Goal: Task Accomplishment & Management: Use online tool/utility

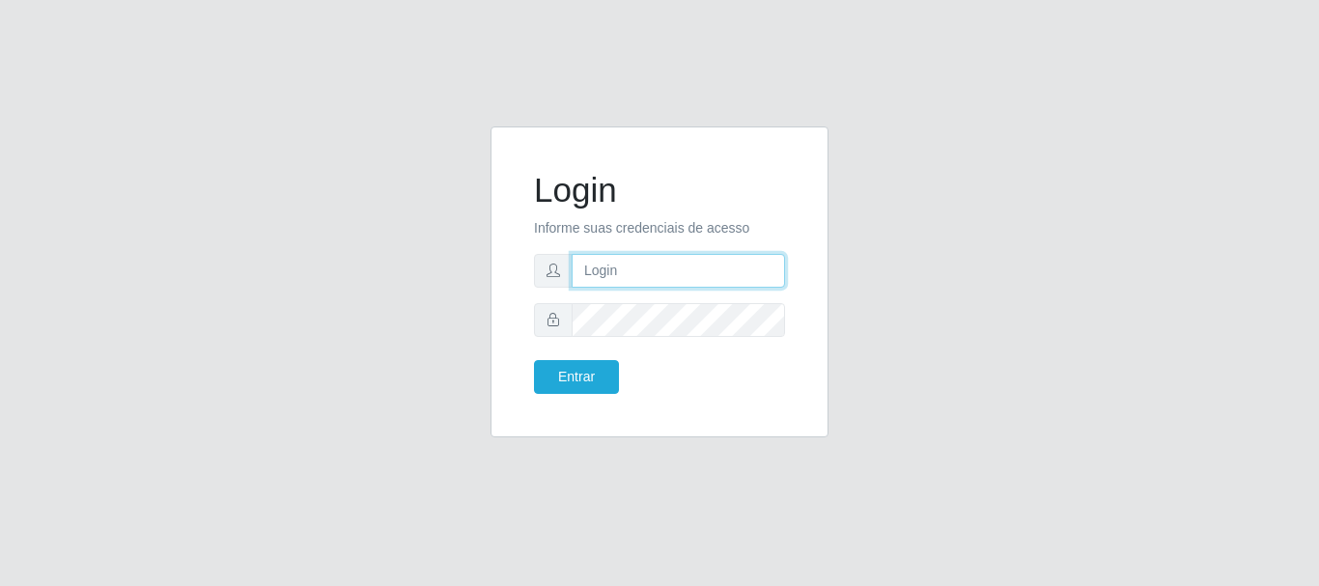
click at [637, 282] on input "text" at bounding box center [677, 271] width 213 height 34
type input "josamajosileide16@gmail.com"
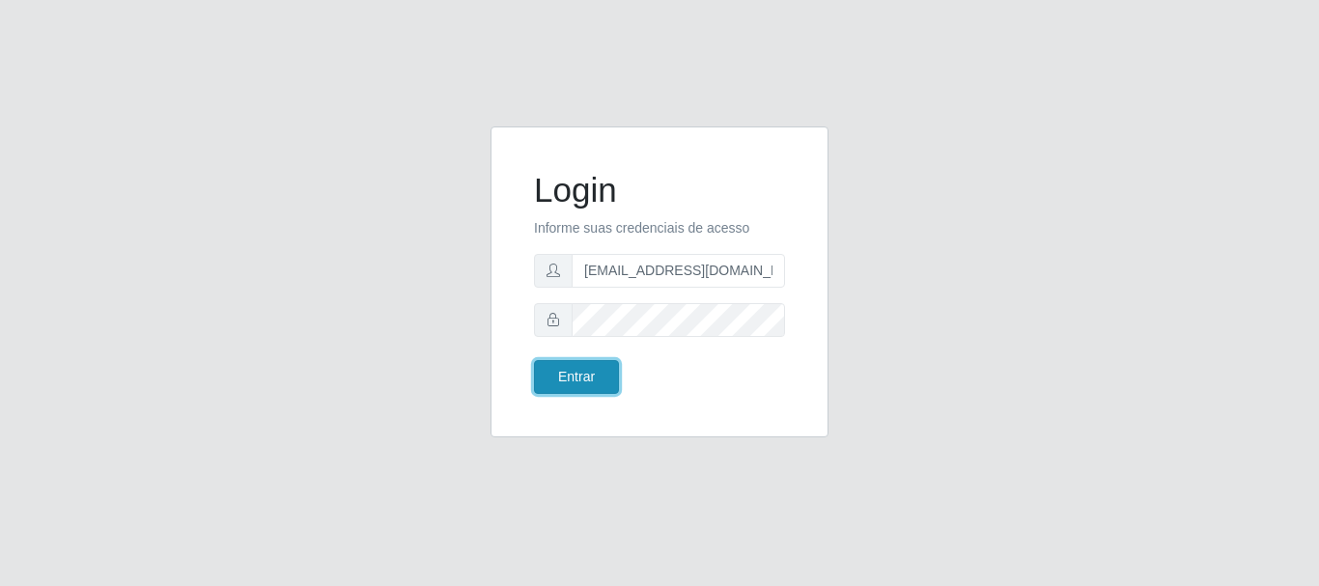
click at [603, 377] on button "Entrar" at bounding box center [576, 377] width 85 height 34
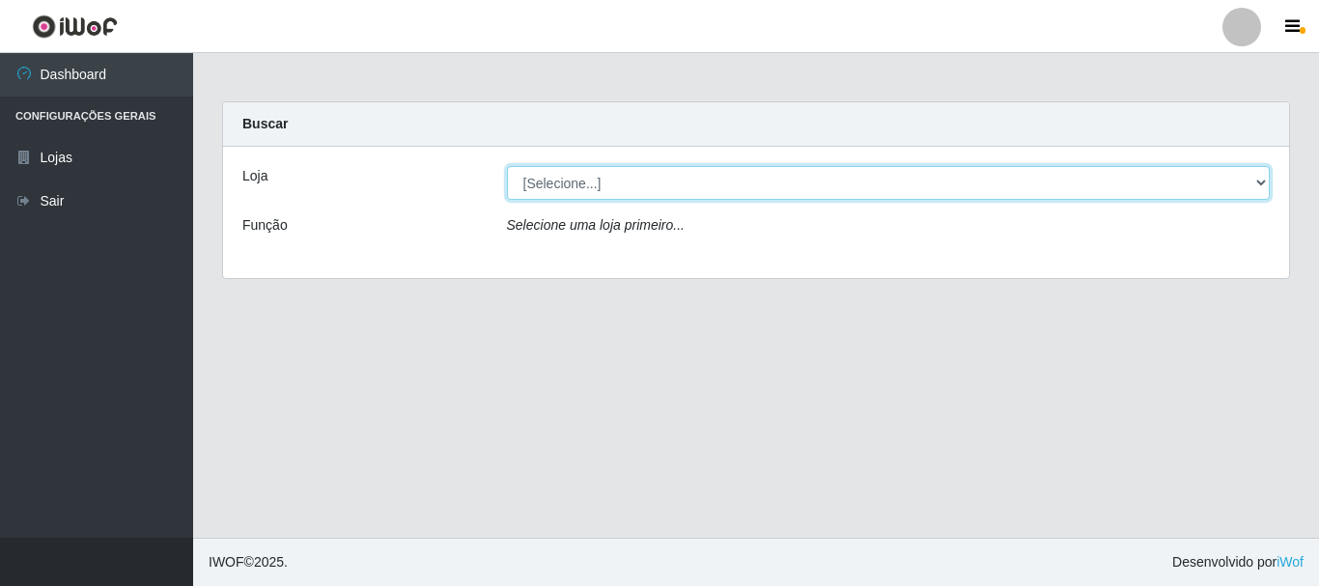
drag, startPoint x: 1261, startPoint y: 181, endPoint x: 1271, endPoint y: 166, distance: 18.7
click at [1270, 167] on div "[Selecione...] SuperFácil Atacado - Rodoviária" at bounding box center [888, 183] width 793 height 34
select select "400"
click at [507, 166] on select "[Selecione...] SuperFácil Atacado - Rodoviária" at bounding box center [889, 183] width 764 height 34
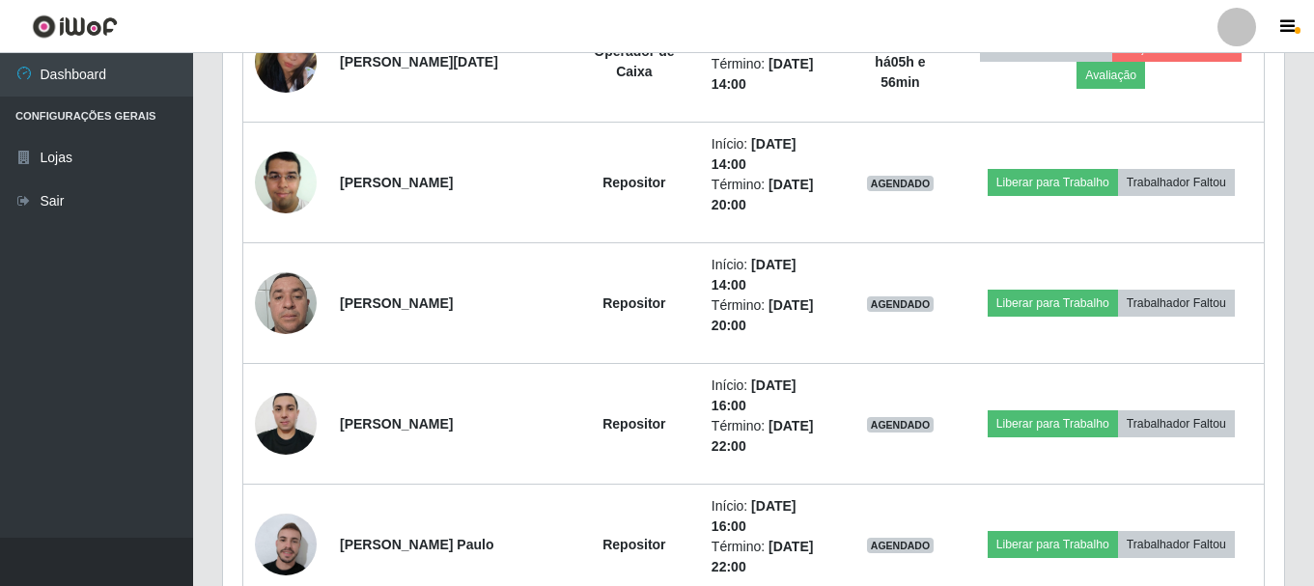
scroll to position [676, 0]
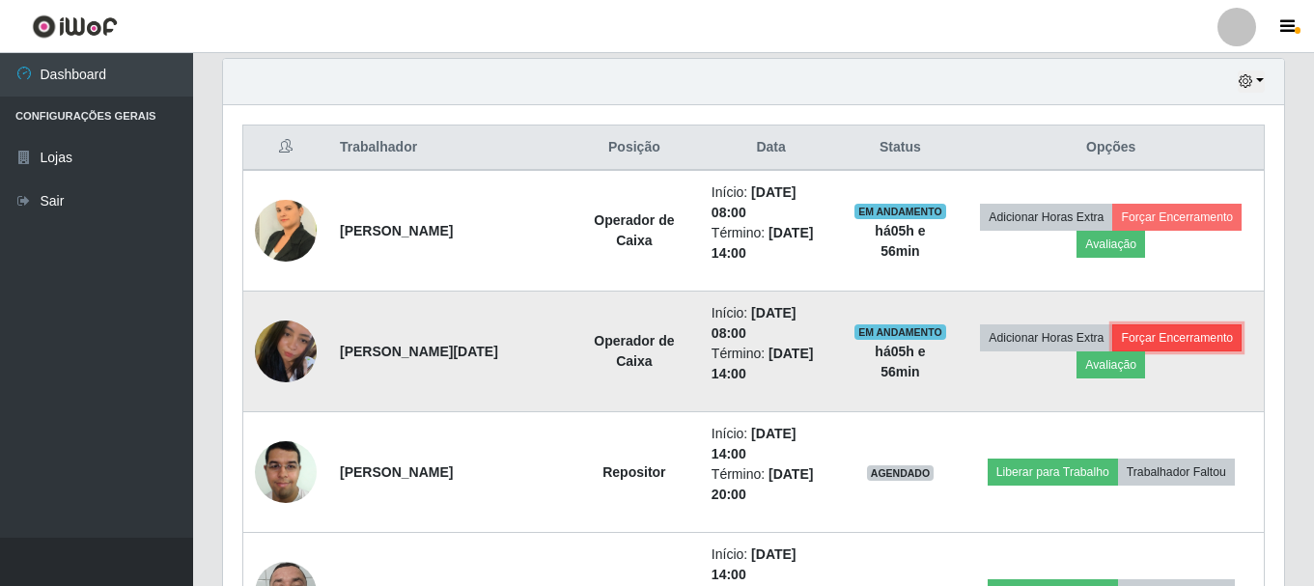
click at [1167, 342] on button "Forçar Encerramento" at bounding box center [1176, 337] width 129 height 27
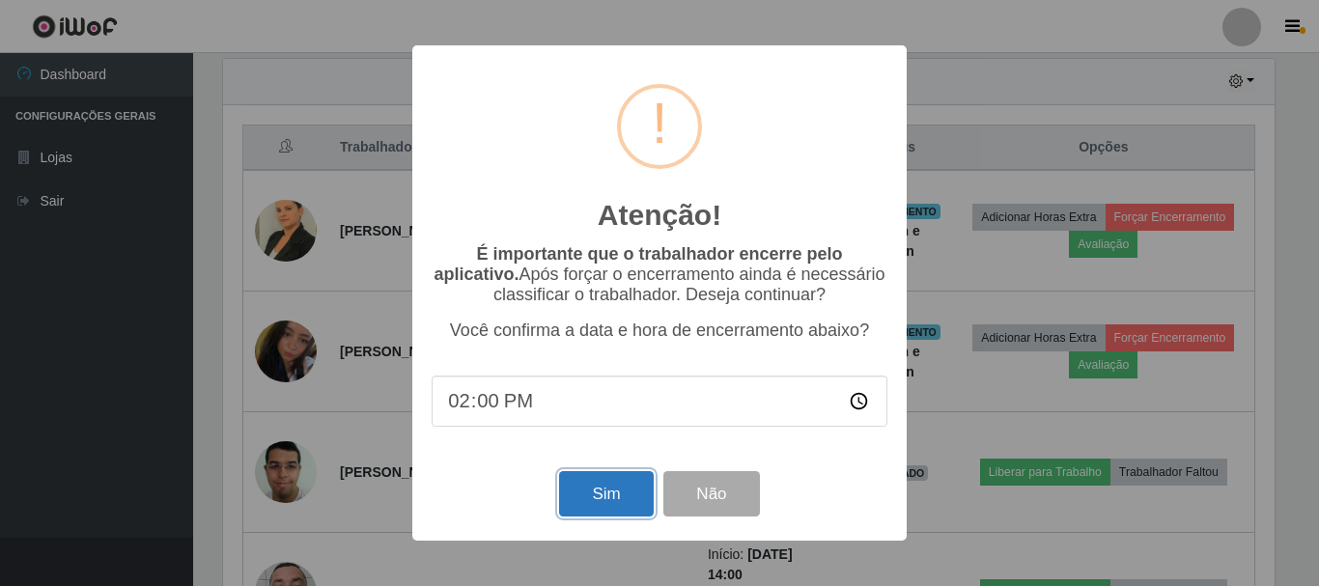
click at [598, 502] on button "Sim" at bounding box center [606, 493] width 94 height 45
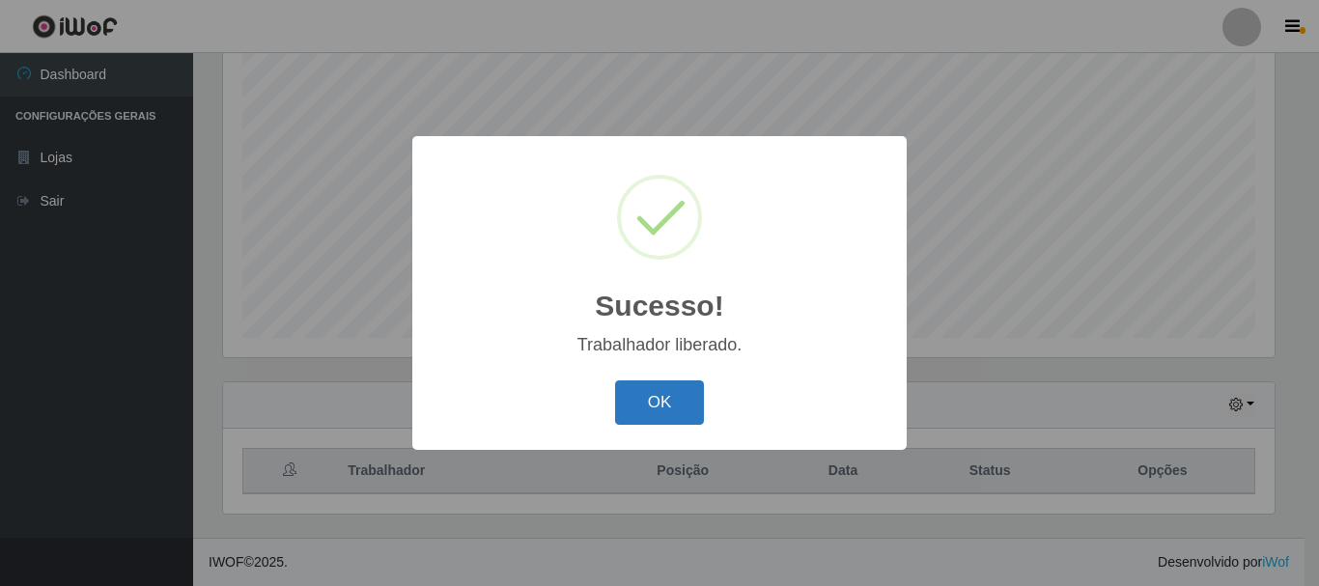
click at [673, 408] on button "OK" at bounding box center [660, 402] width 90 height 45
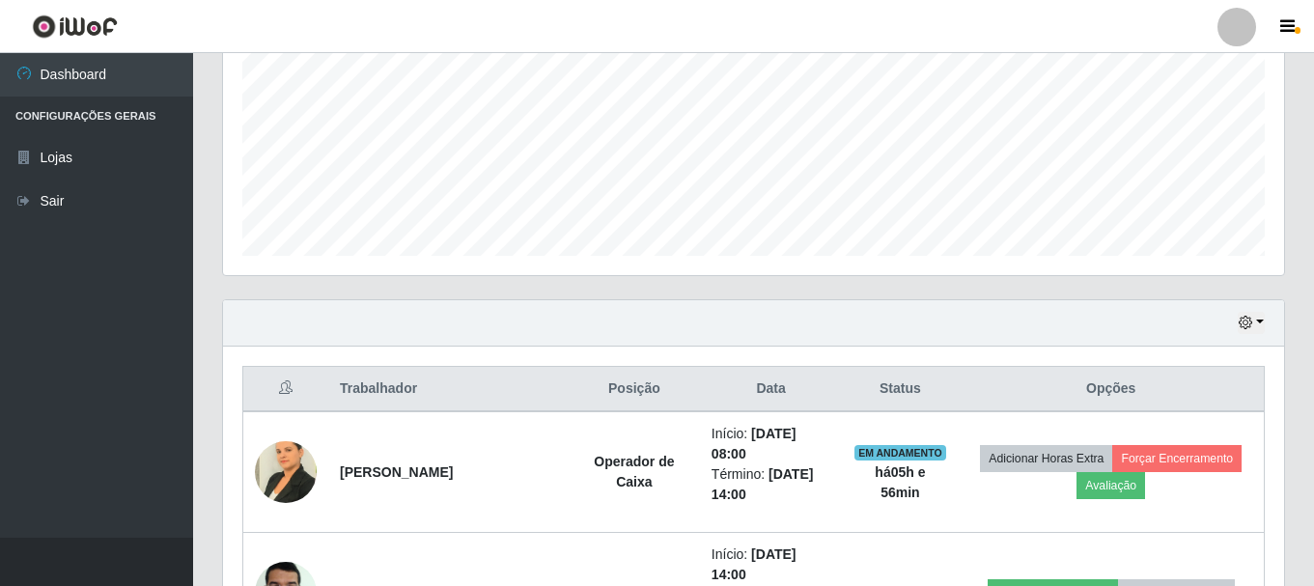
scroll to position [545, 0]
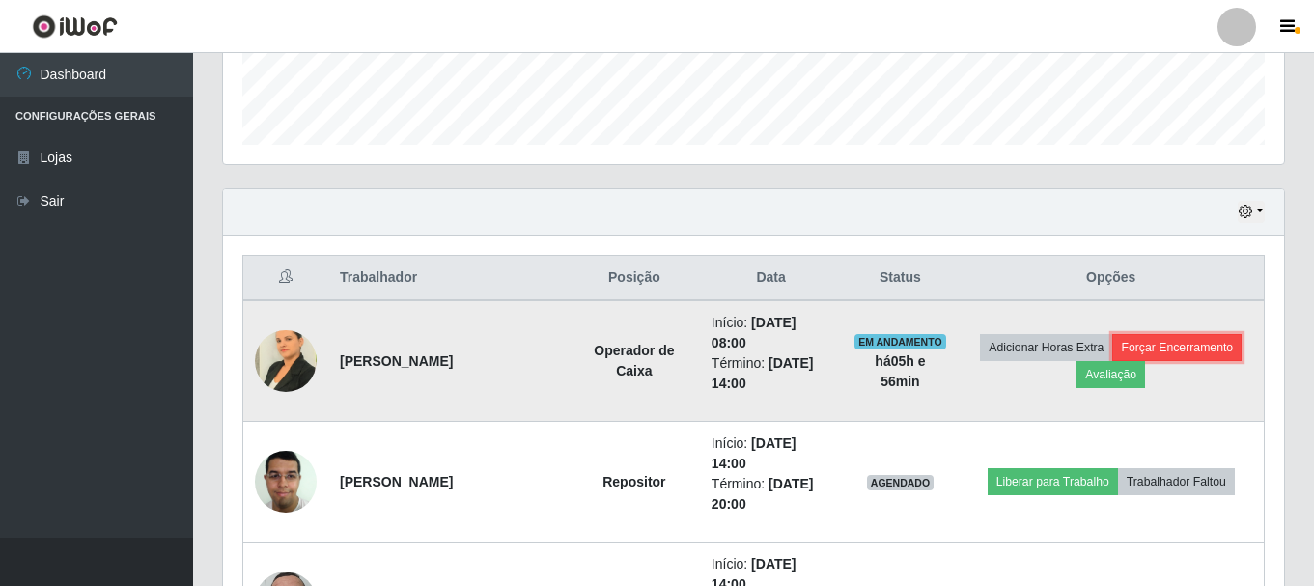
click at [1178, 346] on button "Forçar Encerramento" at bounding box center [1176, 347] width 129 height 27
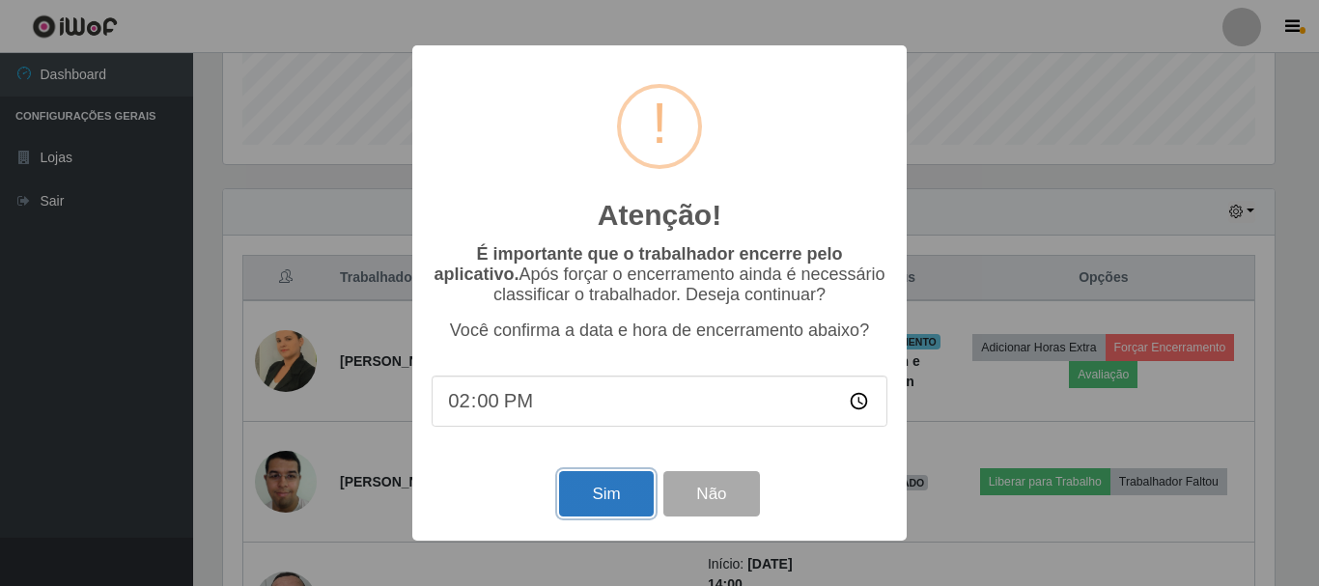
click at [609, 486] on button "Sim" at bounding box center [606, 493] width 94 height 45
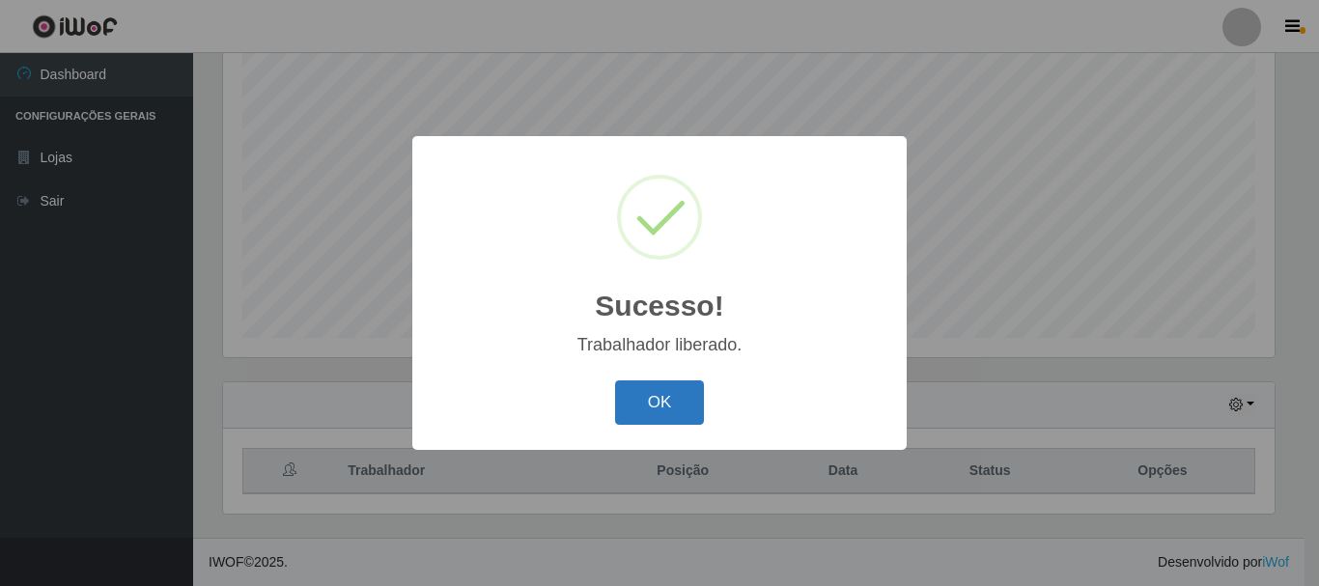
click at [663, 393] on button "OK" at bounding box center [660, 402] width 90 height 45
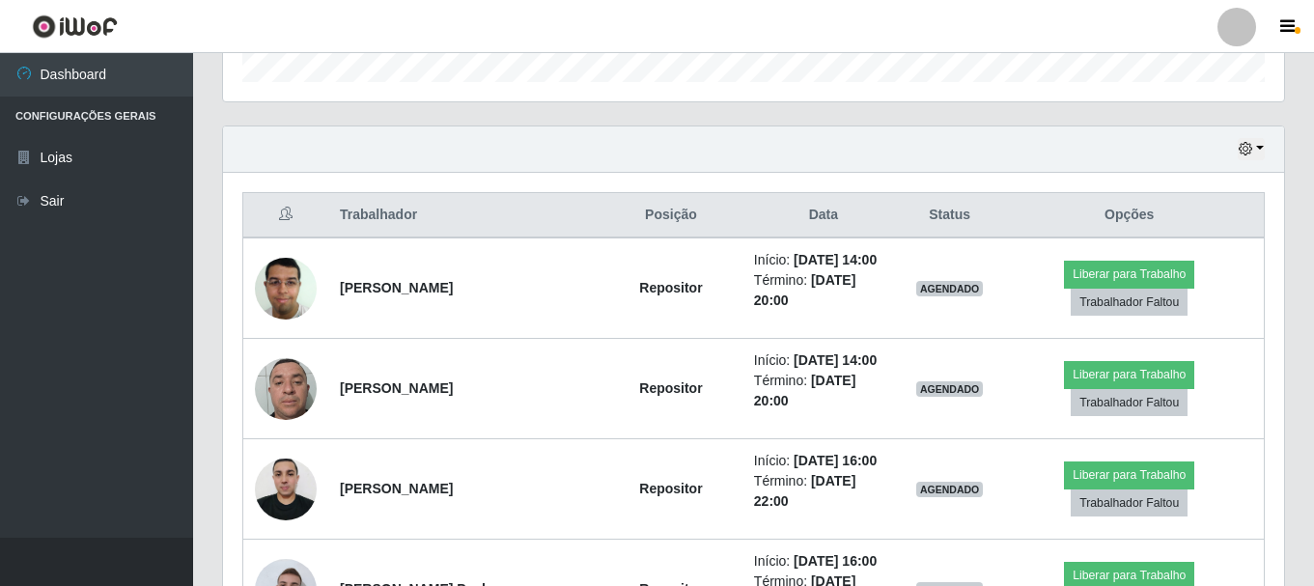
scroll to position [642, 0]
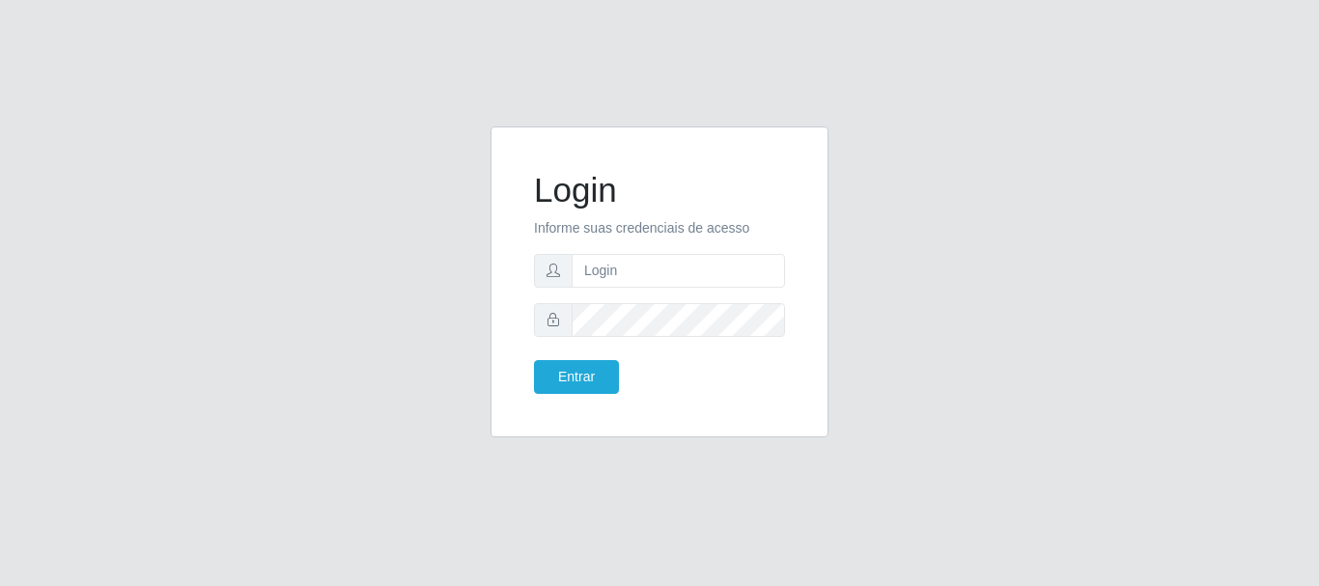
click at [697, 288] on form "Login Informe suas credenciais de acesso Entrar" at bounding box center [659, 282] width 251 height 224
click at [698, 277] on input "text" at bounding box center [677, 271] width 213 height 34
type input "[EMAIL_ADDRESS][DOMAIN_NAME]"
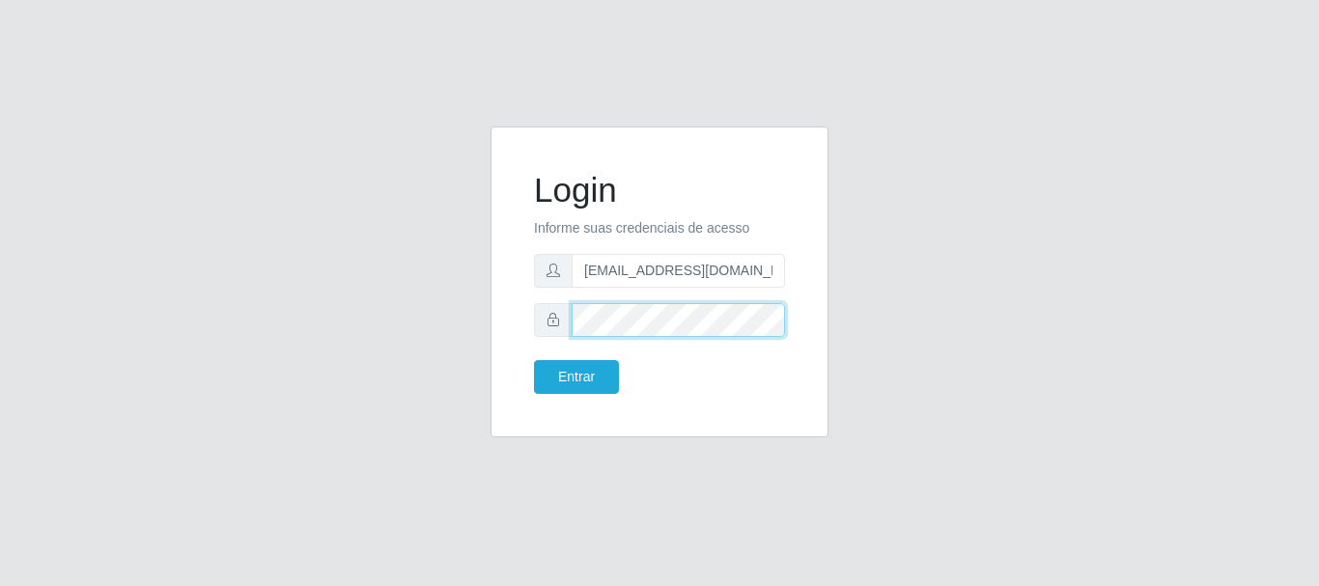
click at [534, 360] on button "Entrar" at bounding box center [576, 377] width 85 height 34
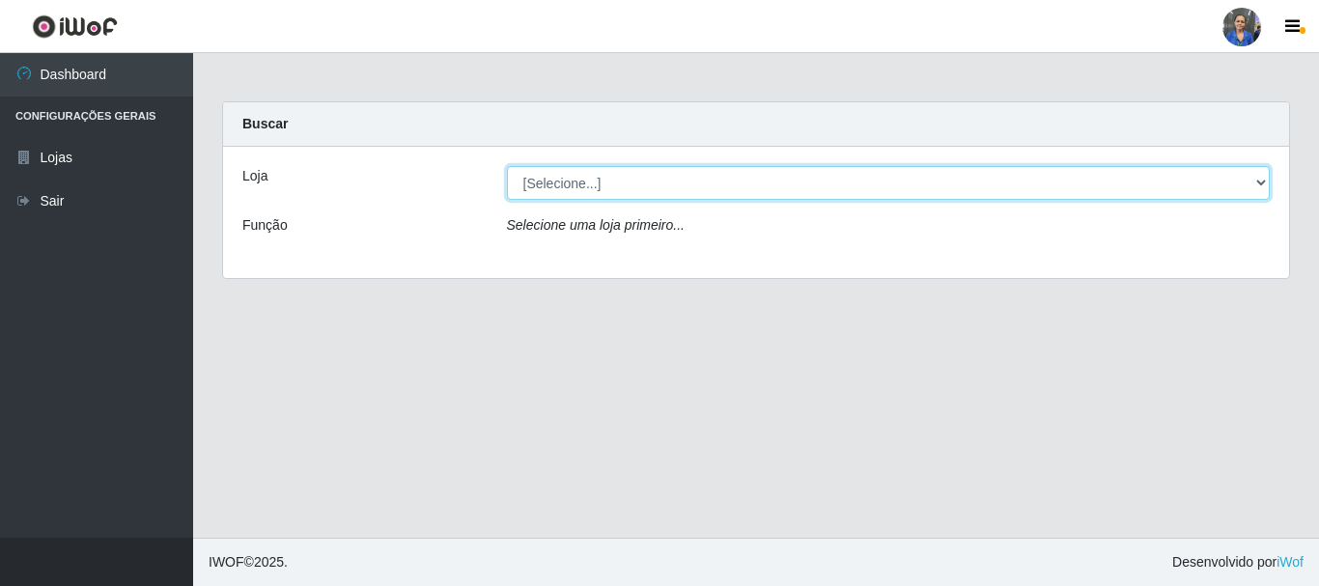
click at [1259, 182] on select "[Selecione...] SuperFácil Atacado - Rodoviária" at bounding box center [889, 183] width 764 height 34
select select "400"
click at [507, 166] on select "[Selecione...] SuperFácil Atacado - Rodoviária" at bounding box center [889, 183] width 764 height 34
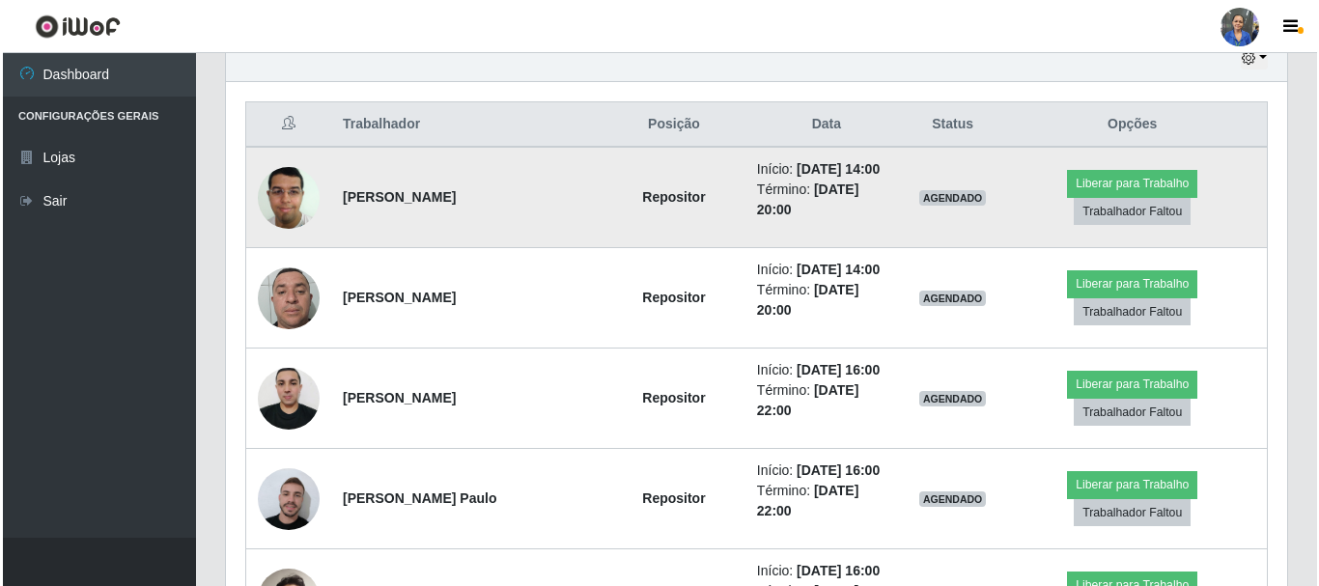
scroll to position [676, 0]
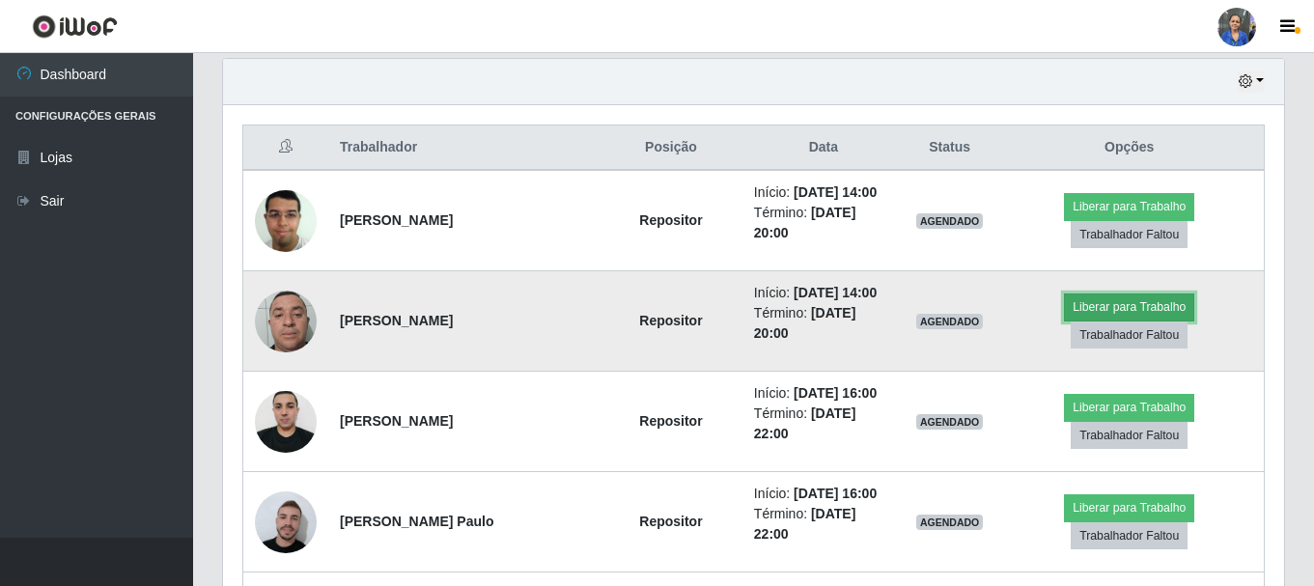
click at [1093, 299] on button "Liberar para Trabalho" at bounding box center [1129, 306] width 130 height 27
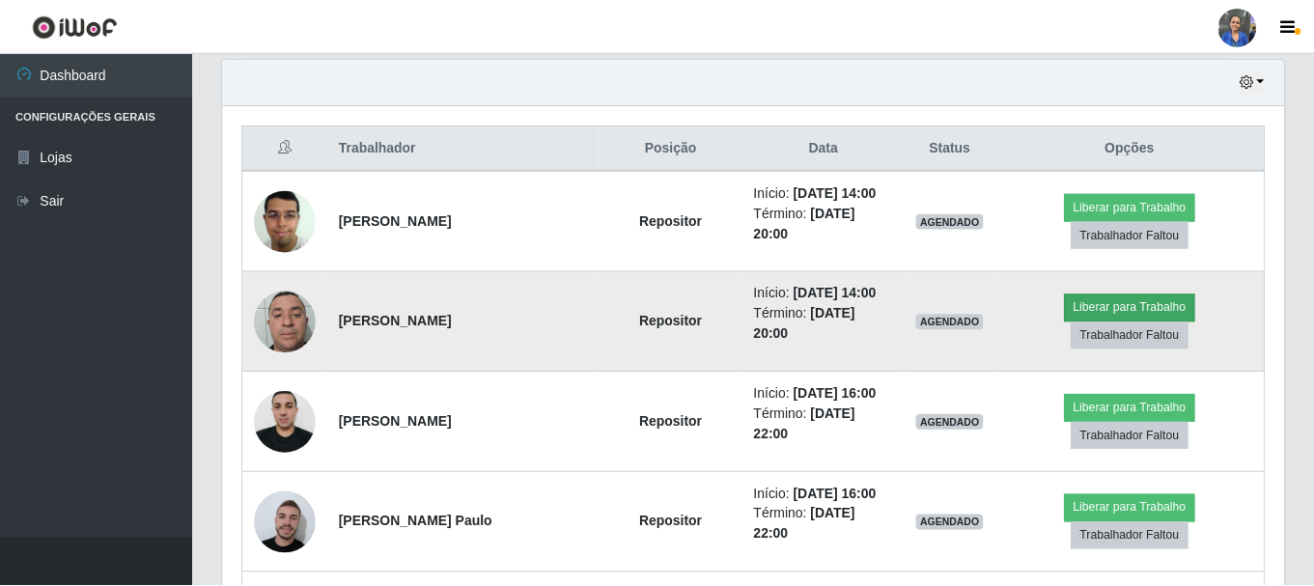
scroll to position [401, 1051]
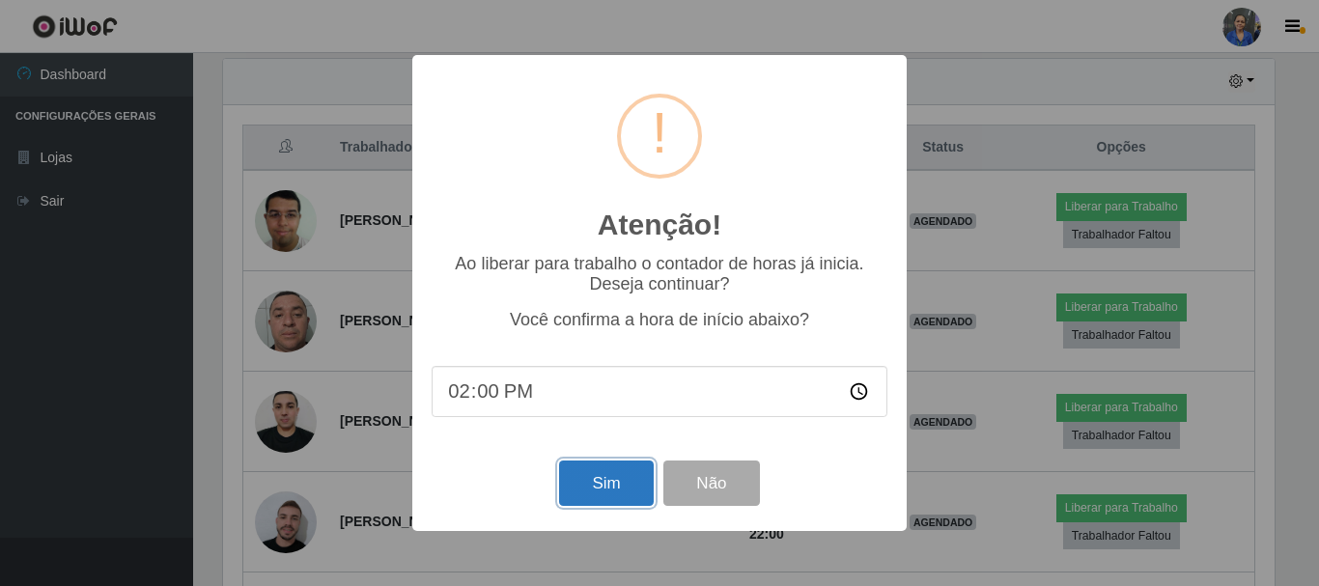
click at [610, 477] on button "Sim" at bounding box center [606, 482] width 94 height 45
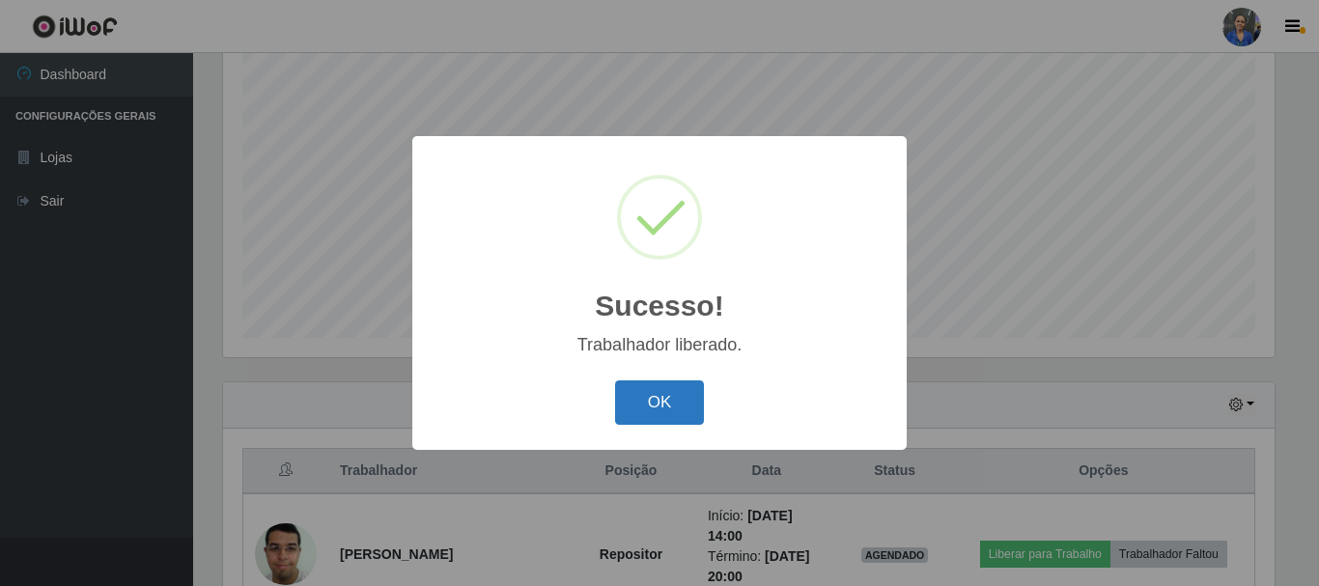
click at [662, 399] on button "OK" at bounding box center [660, 402] width 90 height 45
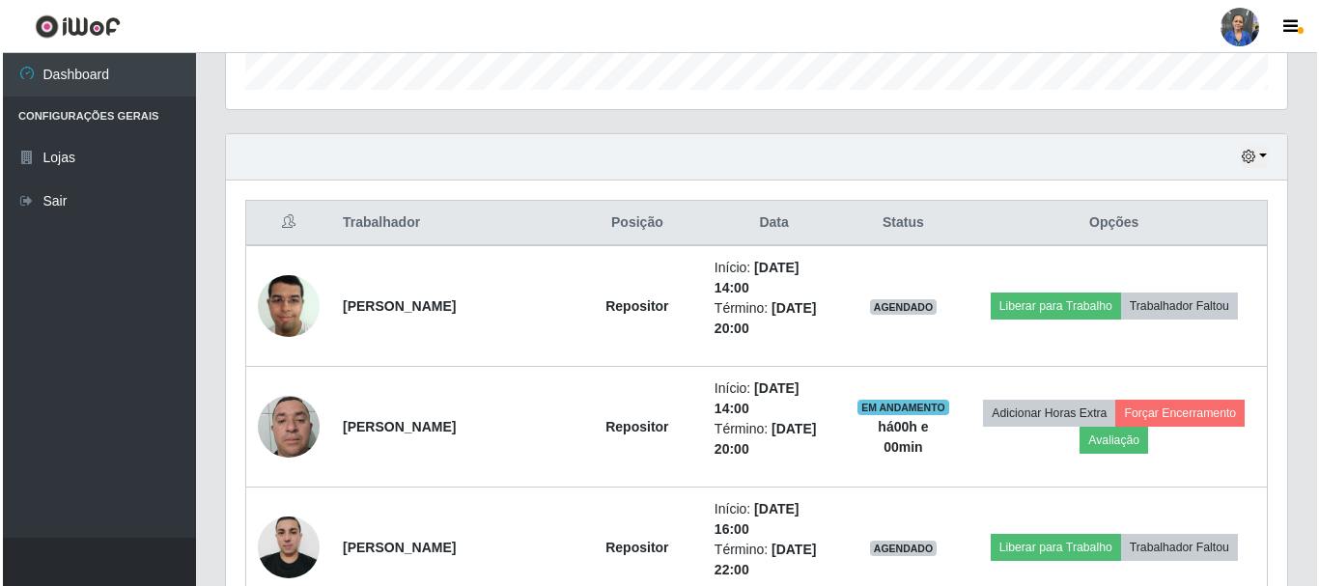
scroll to position [738, 0]
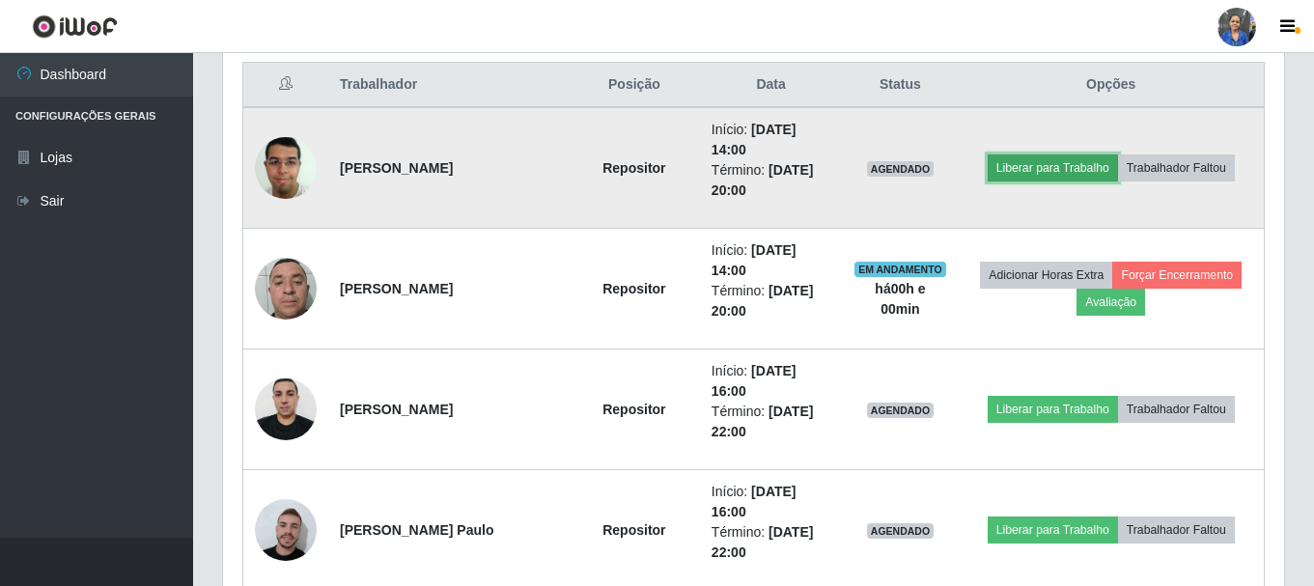
click at [1029, 167] on button "Liberar para Trabalho" at bounding box center [1052, 167] width 130 height 27
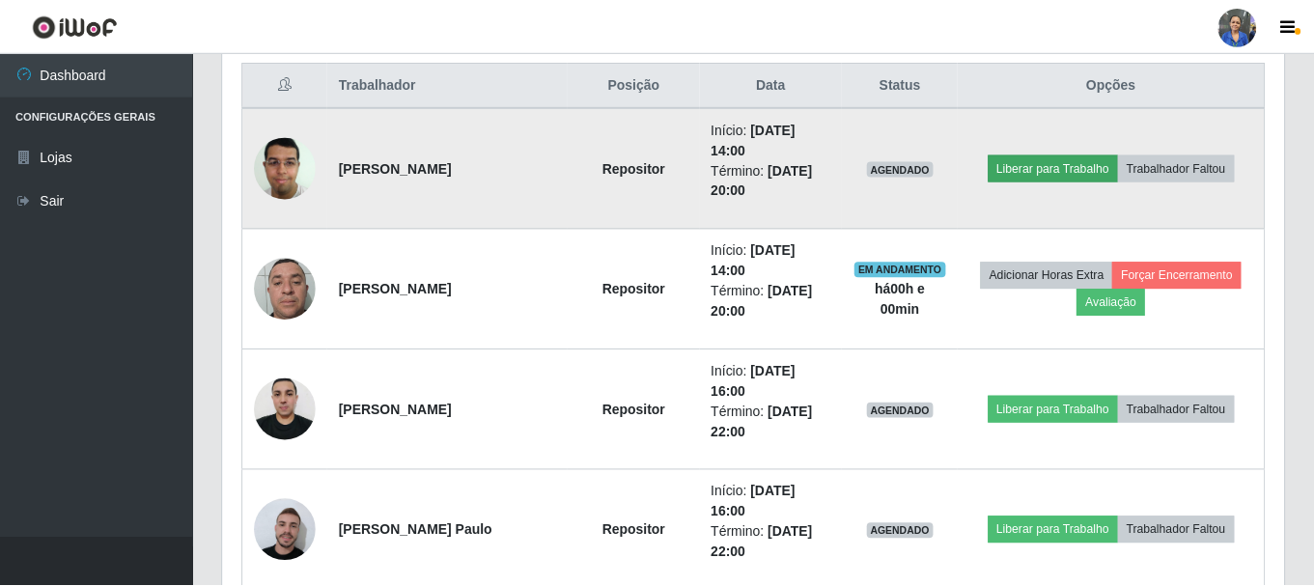
scroll to position [401, 1051]
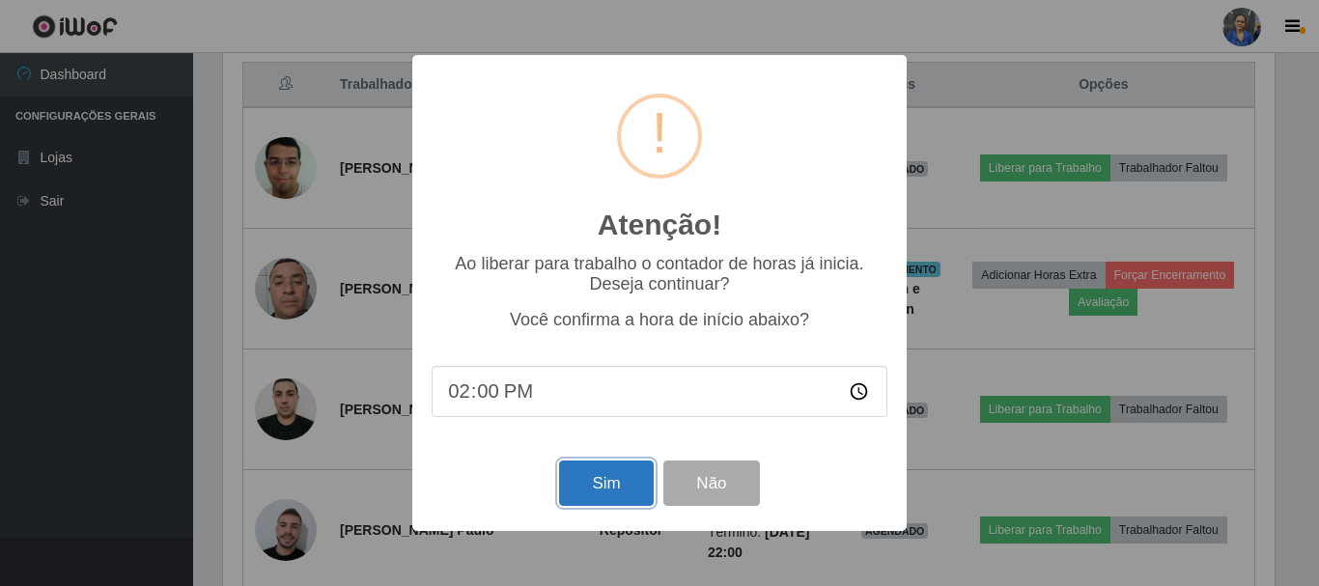
click at [586, 487] on button "Sim" at bounding box center [606, 482] width 94 height 45
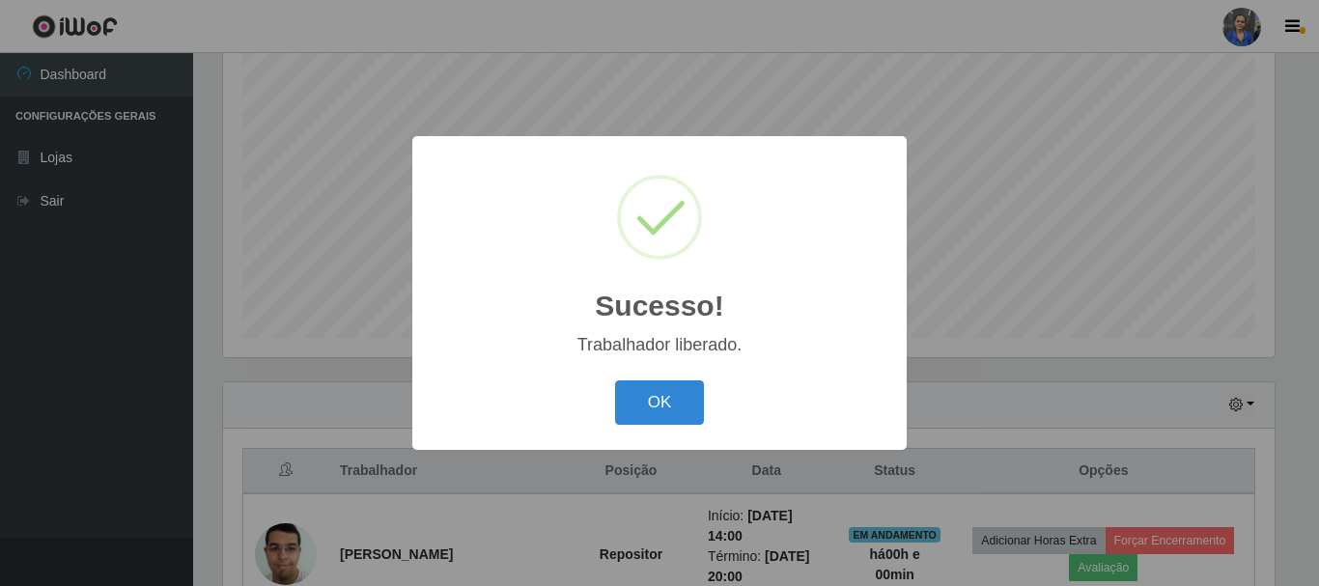
click at [650, 403] on button "OK" at bounding box center [660, 402] width 90 height 45
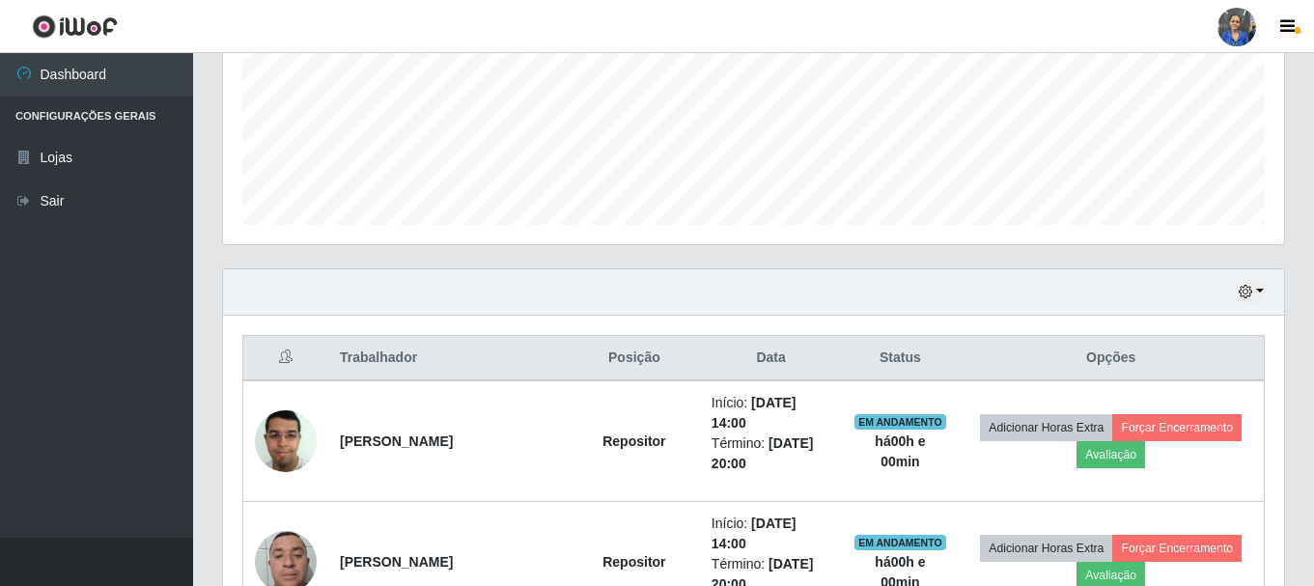
scroll to position [738, 0]
